Goal: Navigation & Orientation: Find specific page/section

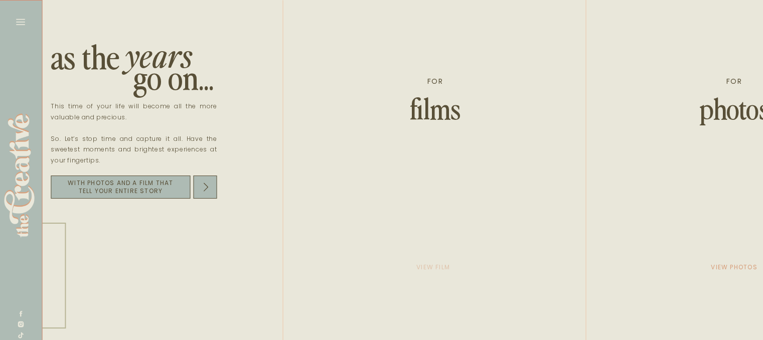
scroll to position [0, 1670]
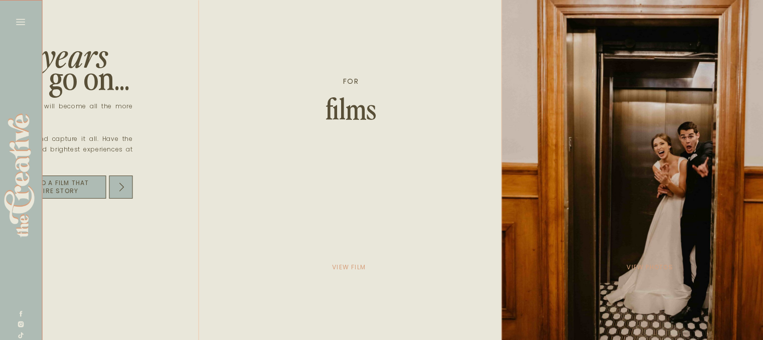
click at [644, 266] on p "view photos" at bounding box center [649, 267] width 50 height 14
click at [640, 268] on p "view photos" at bounding box center [649, 267] width 50 height 14
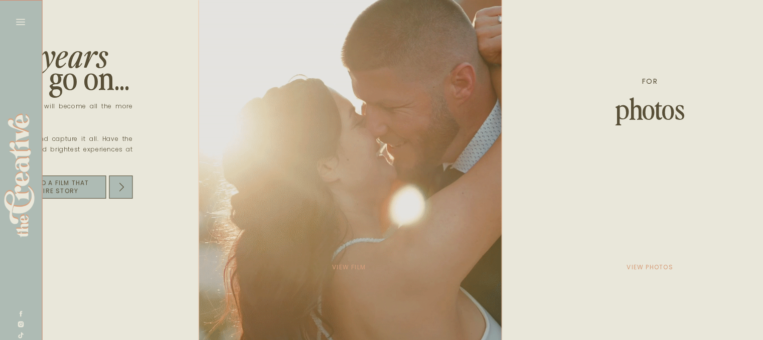
click at [643, 270] on div at bounding box center [650, 175] width 299 height 351
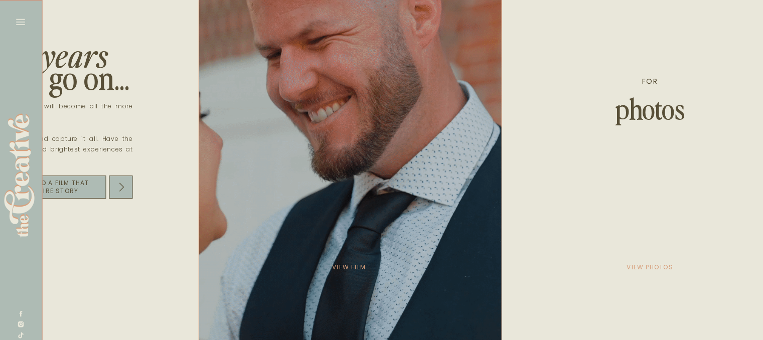
click at [631, 269] on p "view photos" at bounding box center [649, 267] width 50 height 14
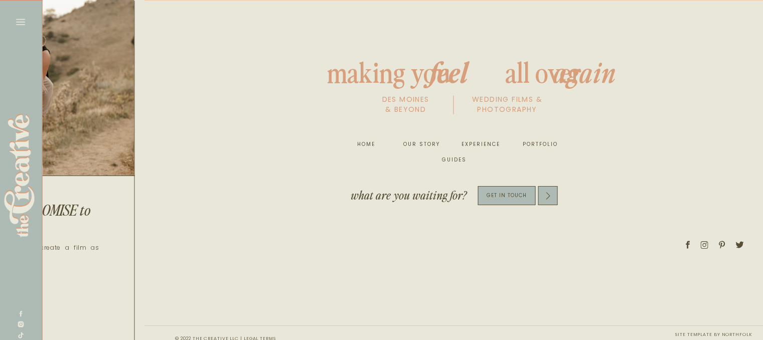
scroll to position [0, 5433]
click at [541, 145] on nav "portfolio" at bounding box center [539, 144] width 38 height 10
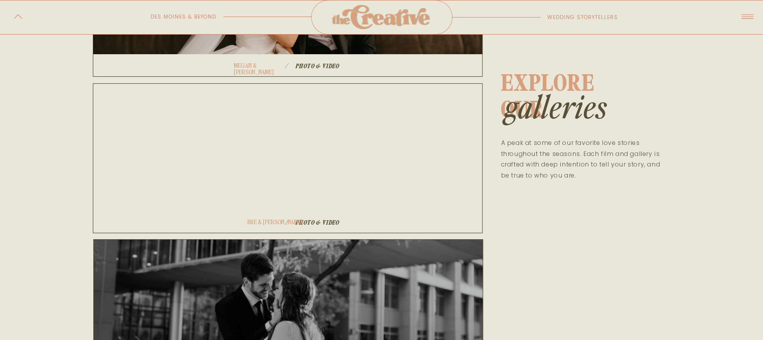
scroll to position [297, 0]
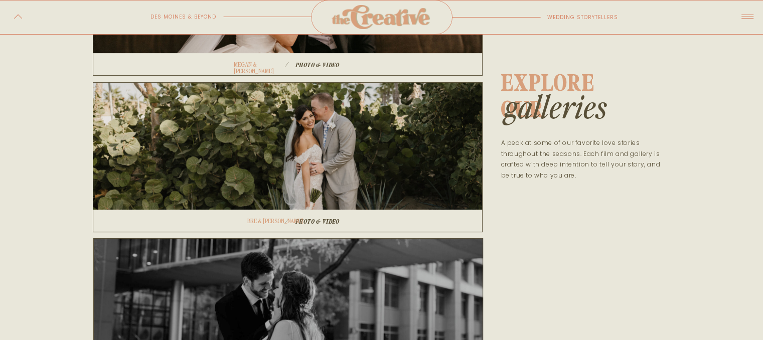
click at [332, 114] on div at bounding box center [288, 157] width 390 height 150
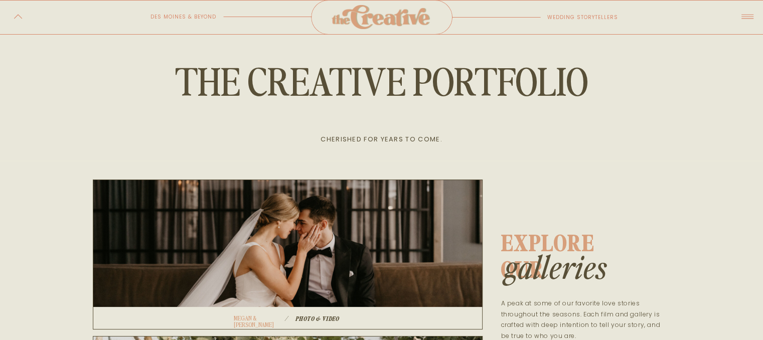
scroll to position [0, 0]
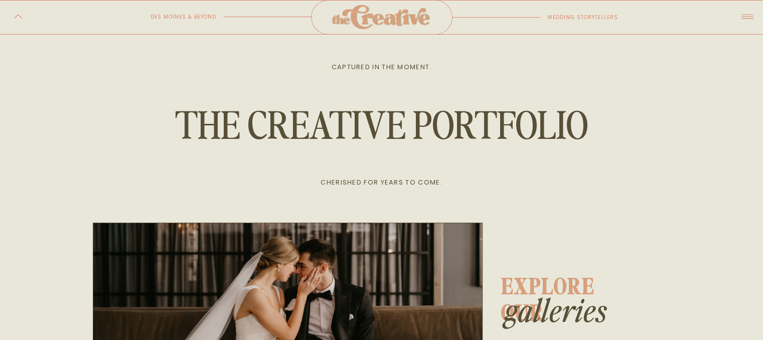
click at [744, 17] on icon at bounding box center [747, 17] width 18 height 20
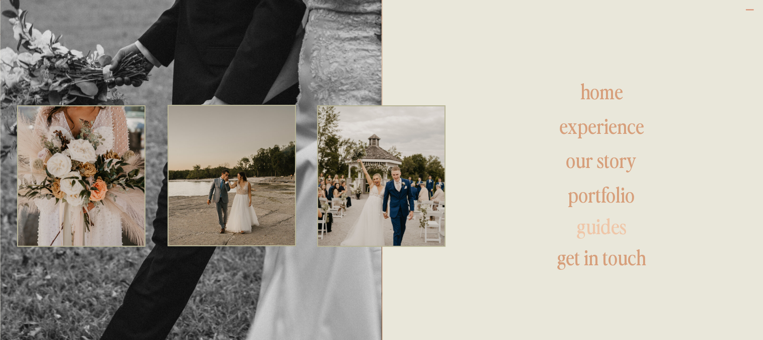
click at [600, 231] on h1 "guides" at bounding box center [601, 228] width 213 height 24
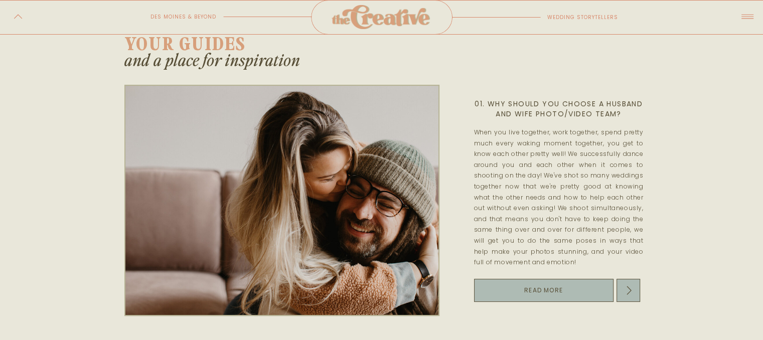
click at [748, 17] on icon at bounding box center [746, 17] width 12 height 5
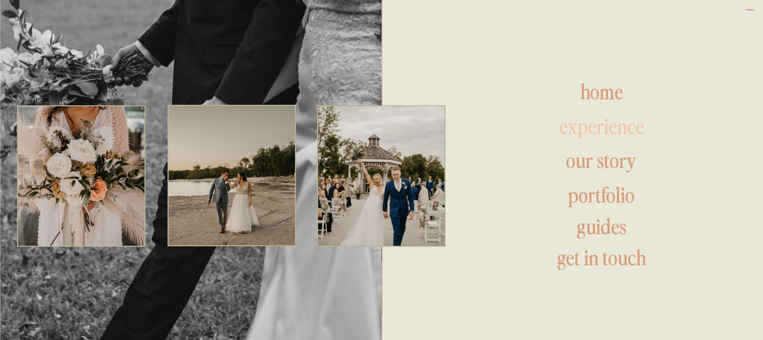
click at [605, 126] on h1 "experience" at bounding box center [602, 127] width 194 height 24
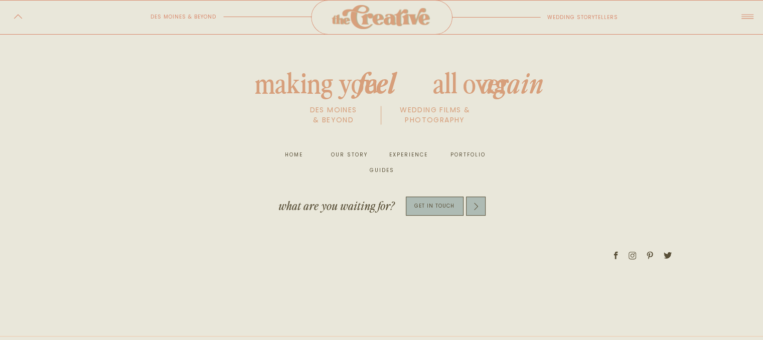
scroll to position [4170, 0]
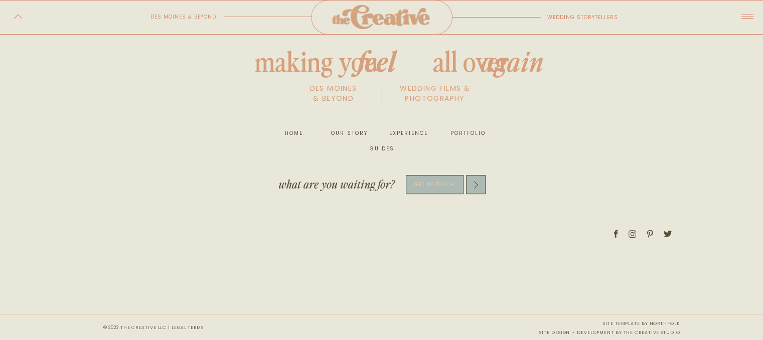
click at [433, 182] on p "get in touch" at bounding box center [435, 184] width 58 height 12
